Goal: Register for event/course

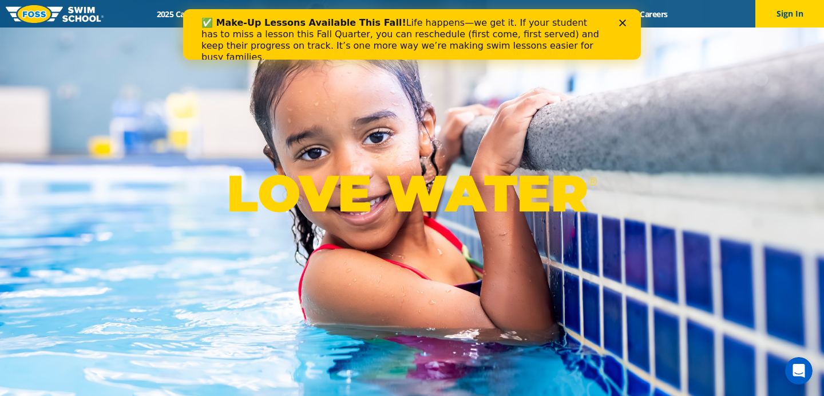
click at [623, 23] on polygon "Close" at bounding box center [622, 22] width 7 height 7
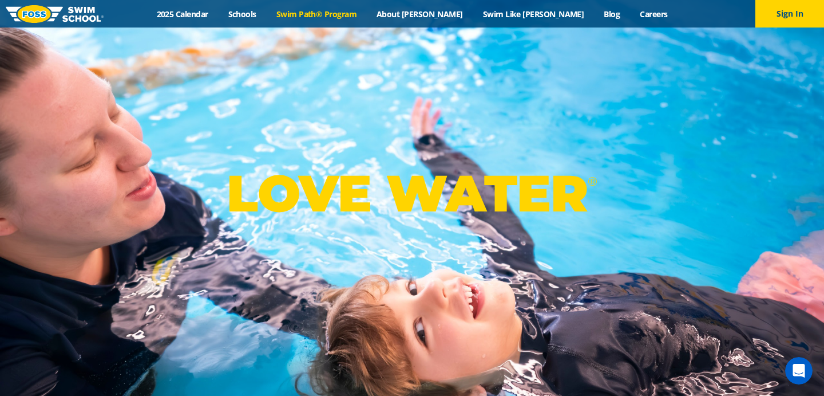
click at [362, 16] on link "Swim Path® Program" at bounding box center [316, 14] width 100 height 11
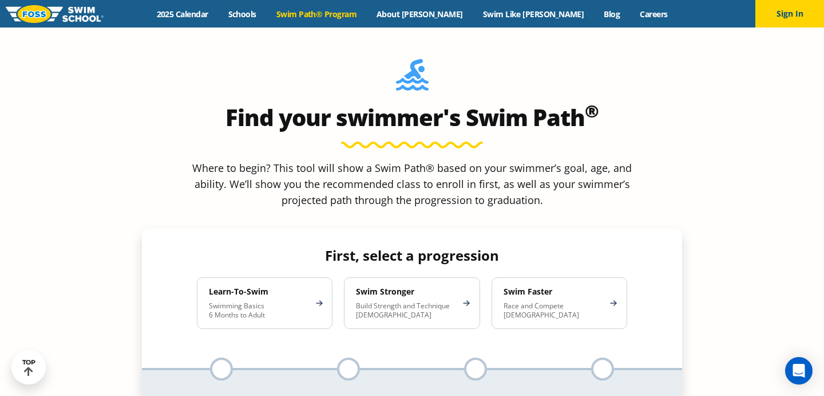
scroll to position [1023, 0]
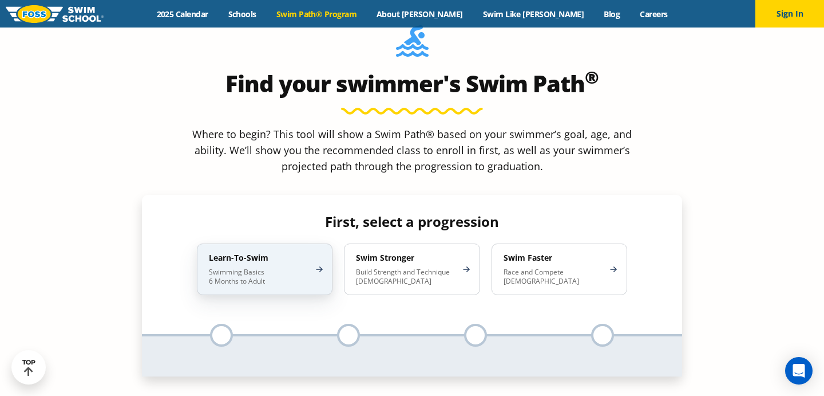
click at [315, 243] on div "Learn-To-Swim Swimming Basics 6 Months to Adult" at bounding box center [265, 269] width 136 height 52
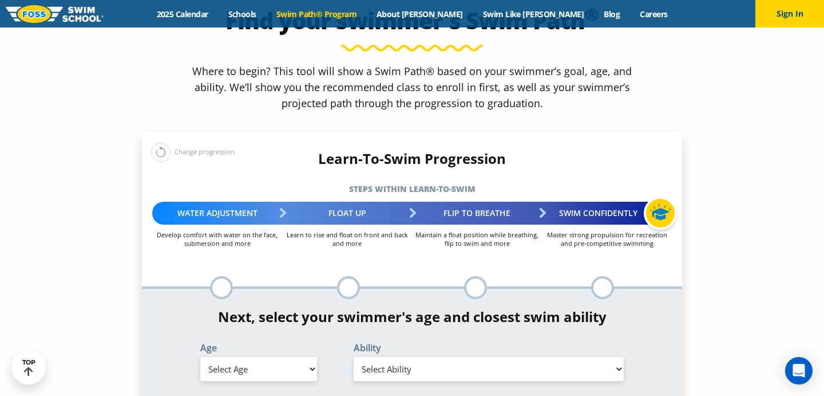
scroll to position [1117, 0]
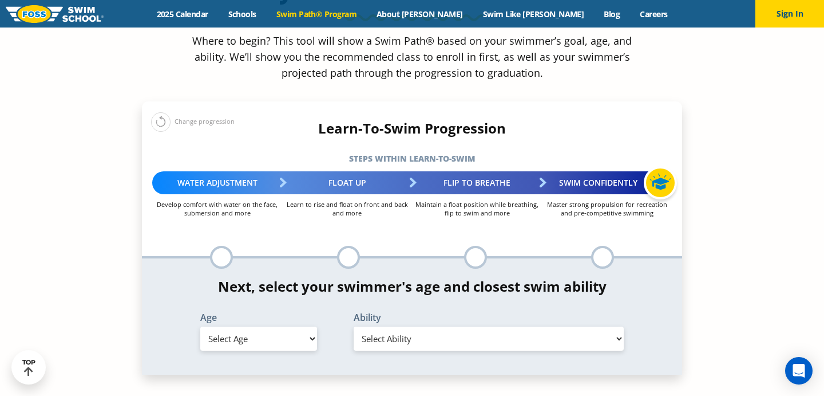
click at [309, 326] on select "Select Age [DEMOGRAPHIC_DATA] months - 1 year 1 year 2 years 3 years 4 years 5 …" at bounding box center [258, 338] width 117 height 24
select select "10-years-"
click at [200, 326] on select "Select Age 6 months - 1 year 1 year 2 years 3 years 4 years 5 years 6 years 7 y…" at bounding box center [258, 338] width 117 height 24
click at [428, 326] on select "Select Ability First in-water experience When in the water, reliant on a life j…" at bounding box center [489, 338] width 270 height 24
select select "10-years--first-in-water-experience"
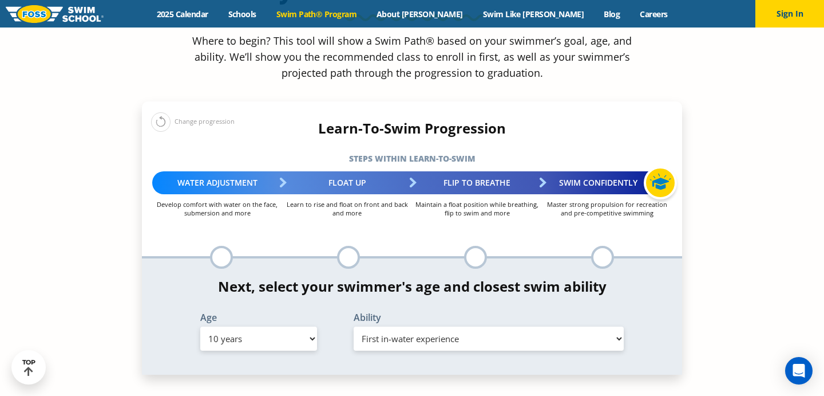
click at [354, 326] on select "Select Ability First in-water experience When in the water, reliant on a life j…" at bounding box center [489, 338] width 270 height 24
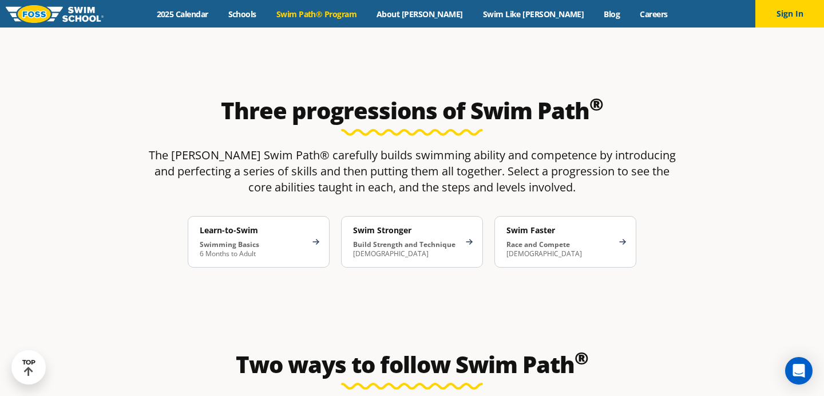
scroll to position [2028, 0]
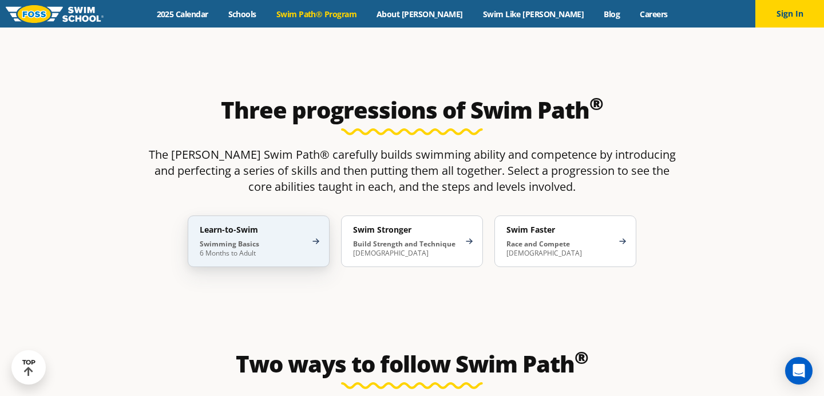
click at [311, 215] on div "Learn-to-Swim Swimming Basics 6 Months to Adult" at bounding box center [259, 241] width 142 height 52
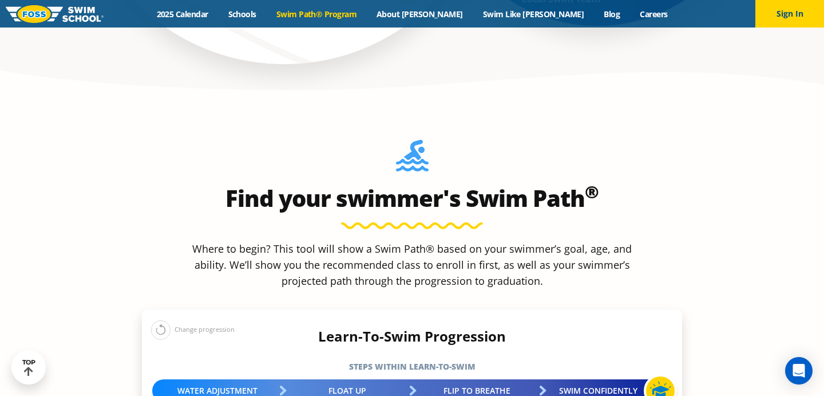
scroll to position [910, 0]
click at [429, 358] on h5 "Steps within Learn-to-Swim" at bounding box center [412, 366] width 540 height 16
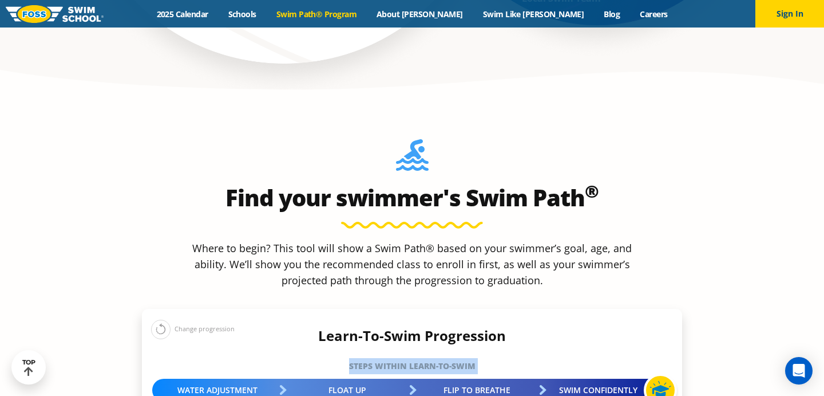
click at [429, 358] on h5 "Steps within Learn-to-Swim" at bounding box center [412, 366] width 540 height 16
click at [509, 358] on h5 "Steps within Learn-to-Swim" at bounding box center [412, 366] width 540 height 16
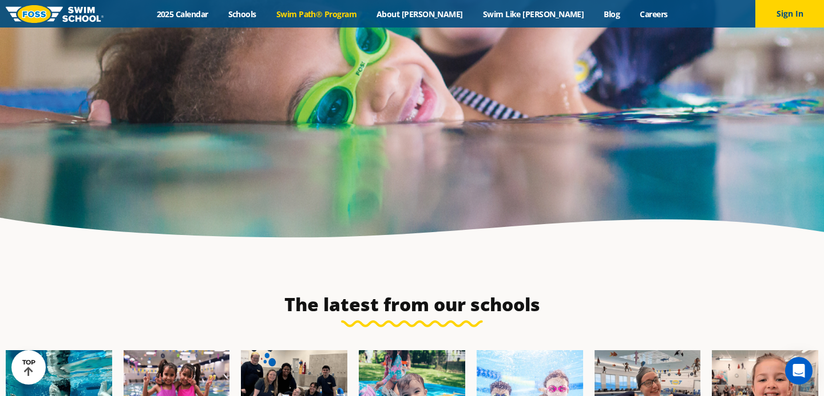
scroll to position [4179, 0]
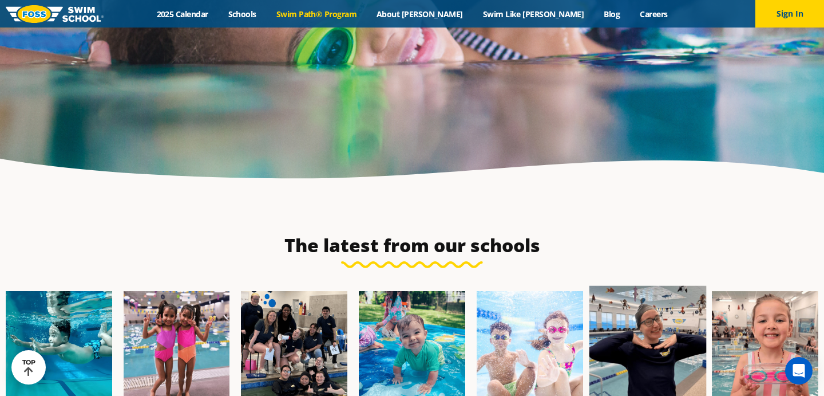
click at [637, 286] on img at bounding box center [647, 344] width 117 height 117
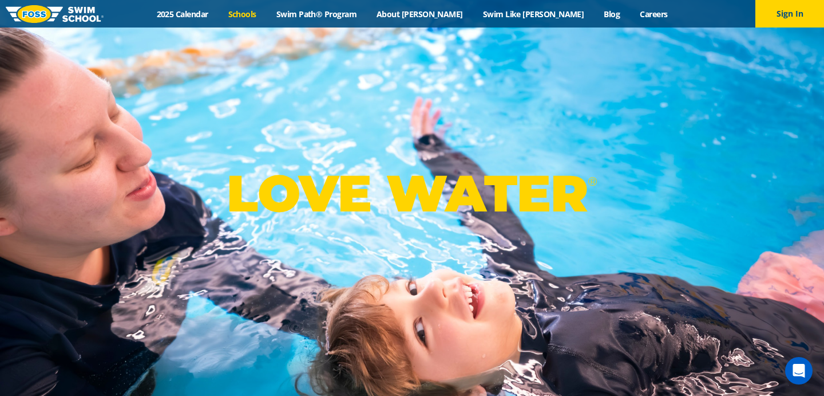
click at [266, 14] on link "Schools" at bounding box center [242, 14] width 48 height 11
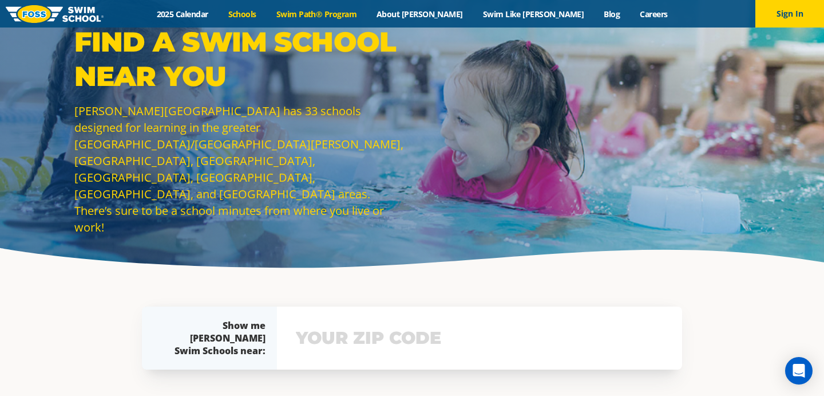
click at [366, 17] on link "Swim Path® Program" at bounding box center [316, 14] width 100 height 11
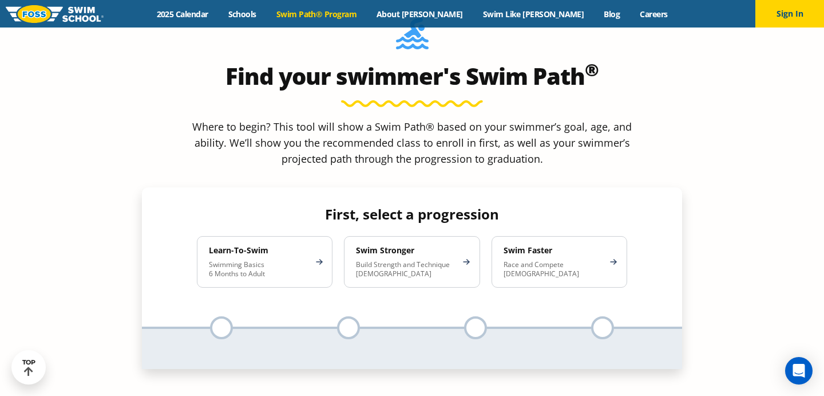
scroll to position [1032, 0]
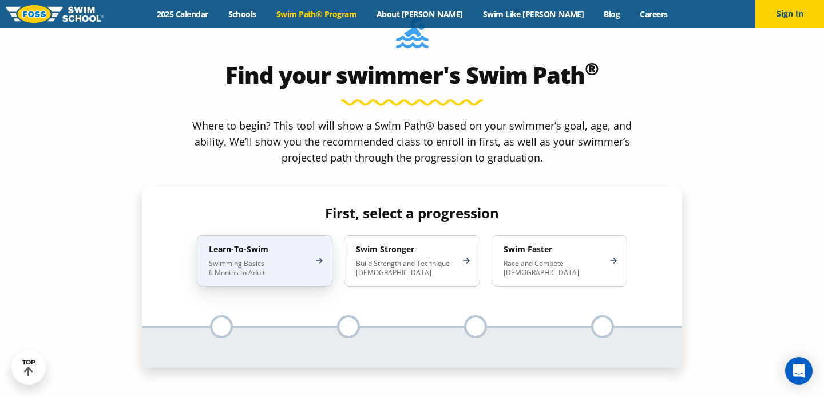
click at [298, 244] on h4 "Learn-To-Swim" at bounding box center [259, 249] width 100 height 10
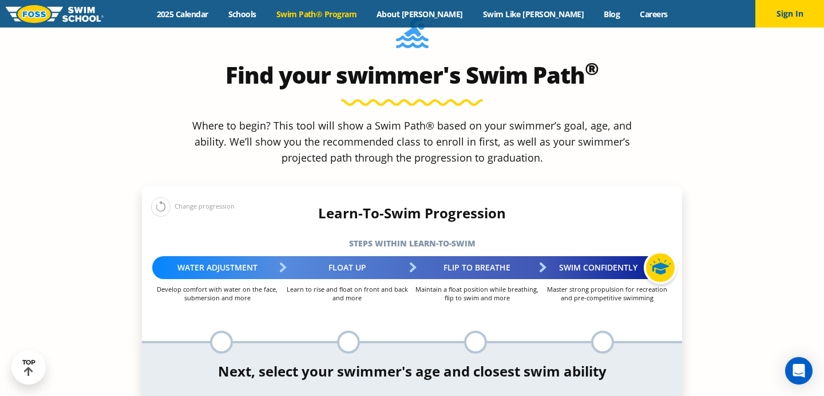
select select "10-years-"
select select "10-years--first-in-water-experience"
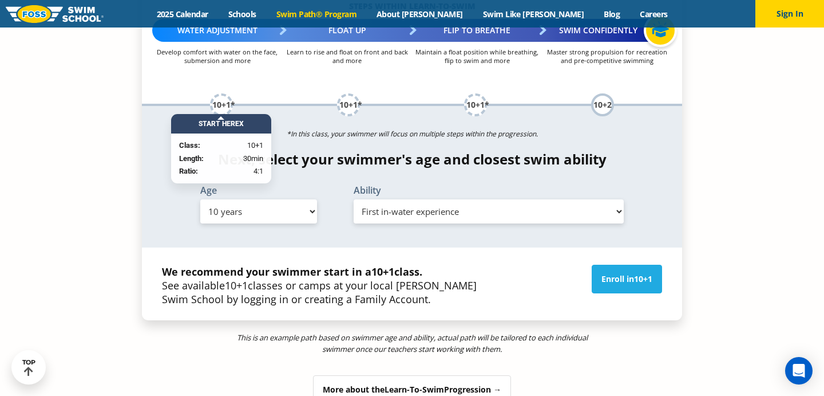
scroll to position [1270, 0]
click at [623, 264] on link "Enroll in 10+1" at bounding box center [627, 278] width 70 height 29
